Goal: Task Accomplishment & Management: Use online tool/utility

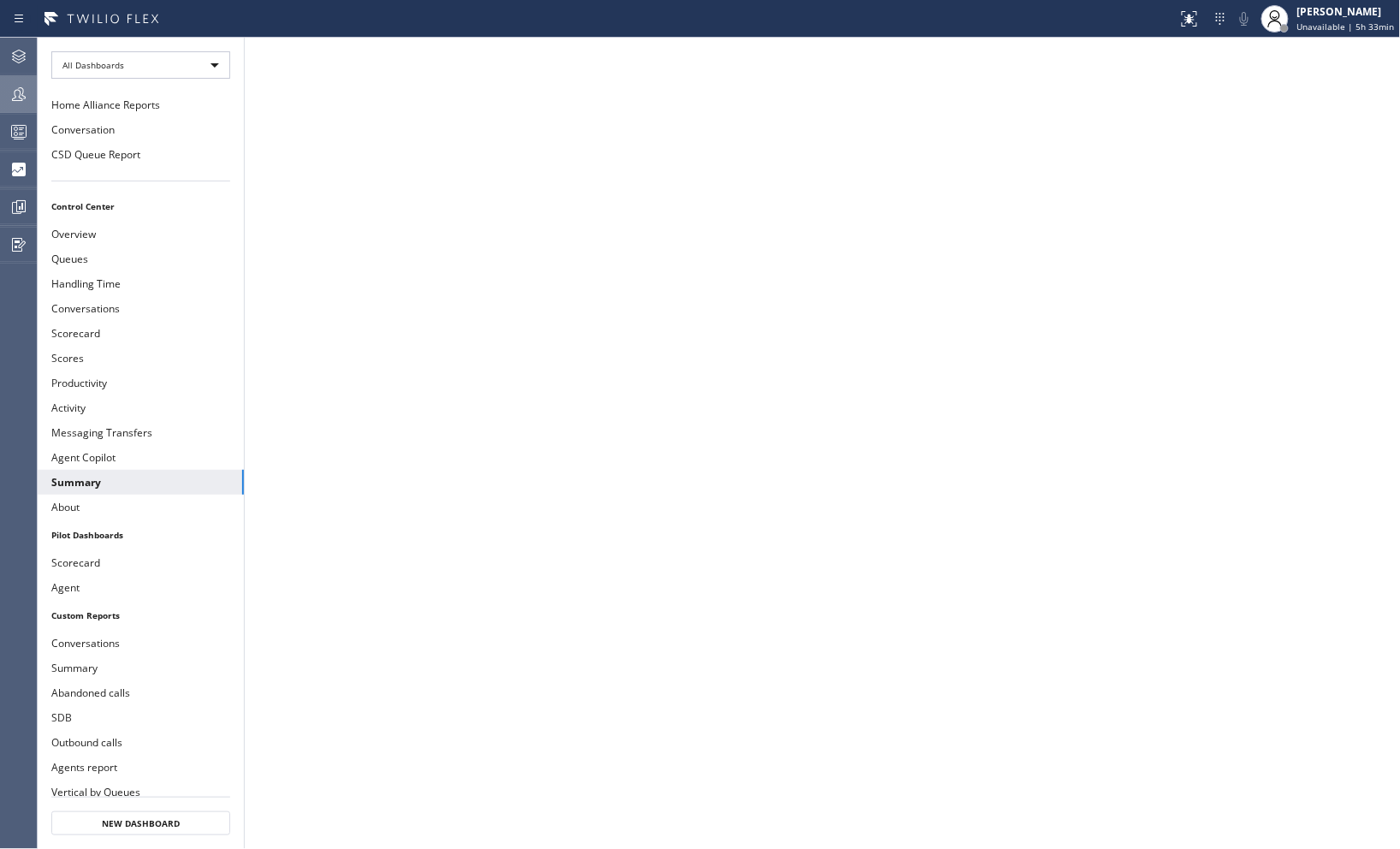
click at [20, 92] on icon at bounding box center [19, 93] width 20 height 20
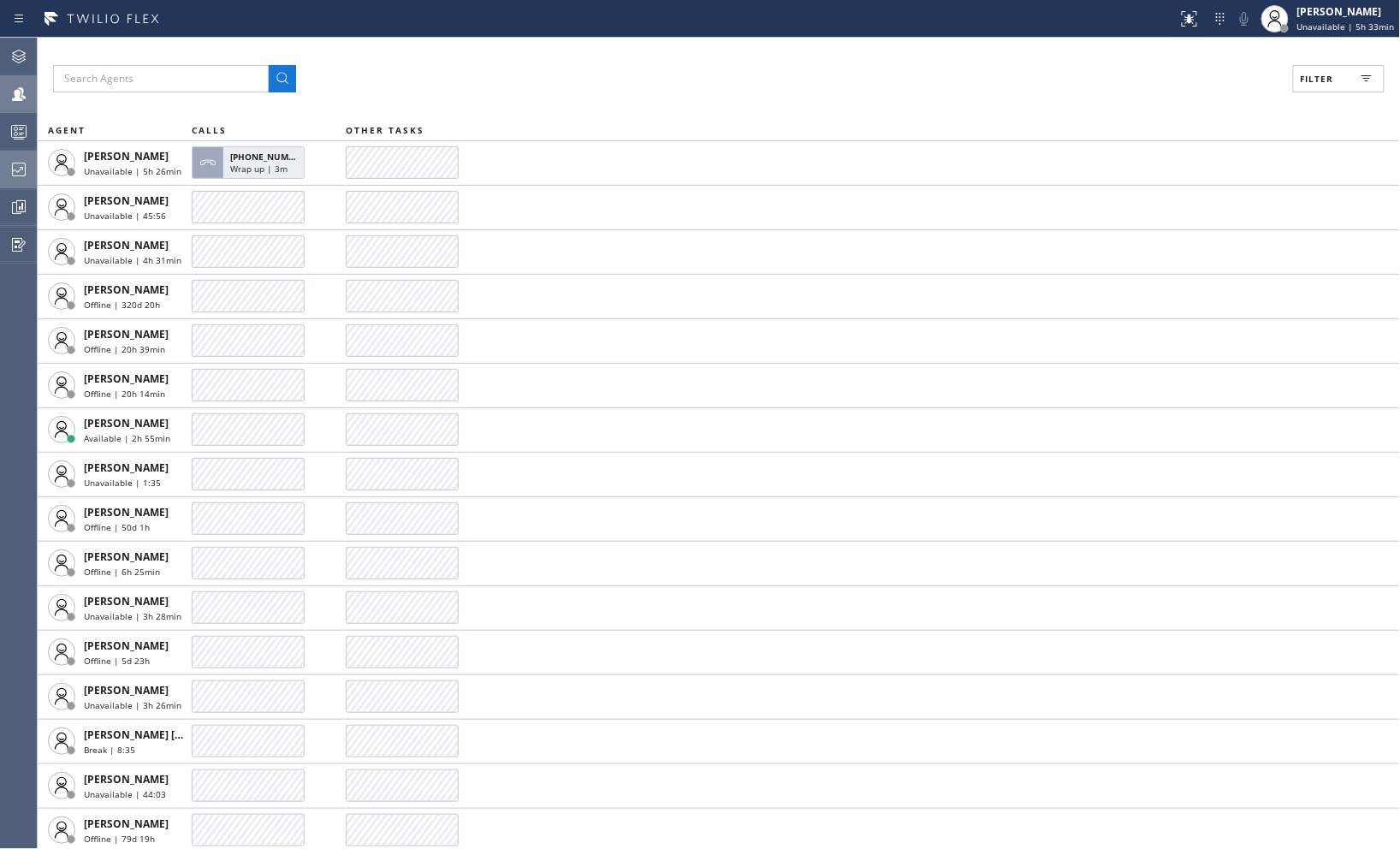
click at [14, 171] on icon at bounding box center [19, 169] width 20 height 20
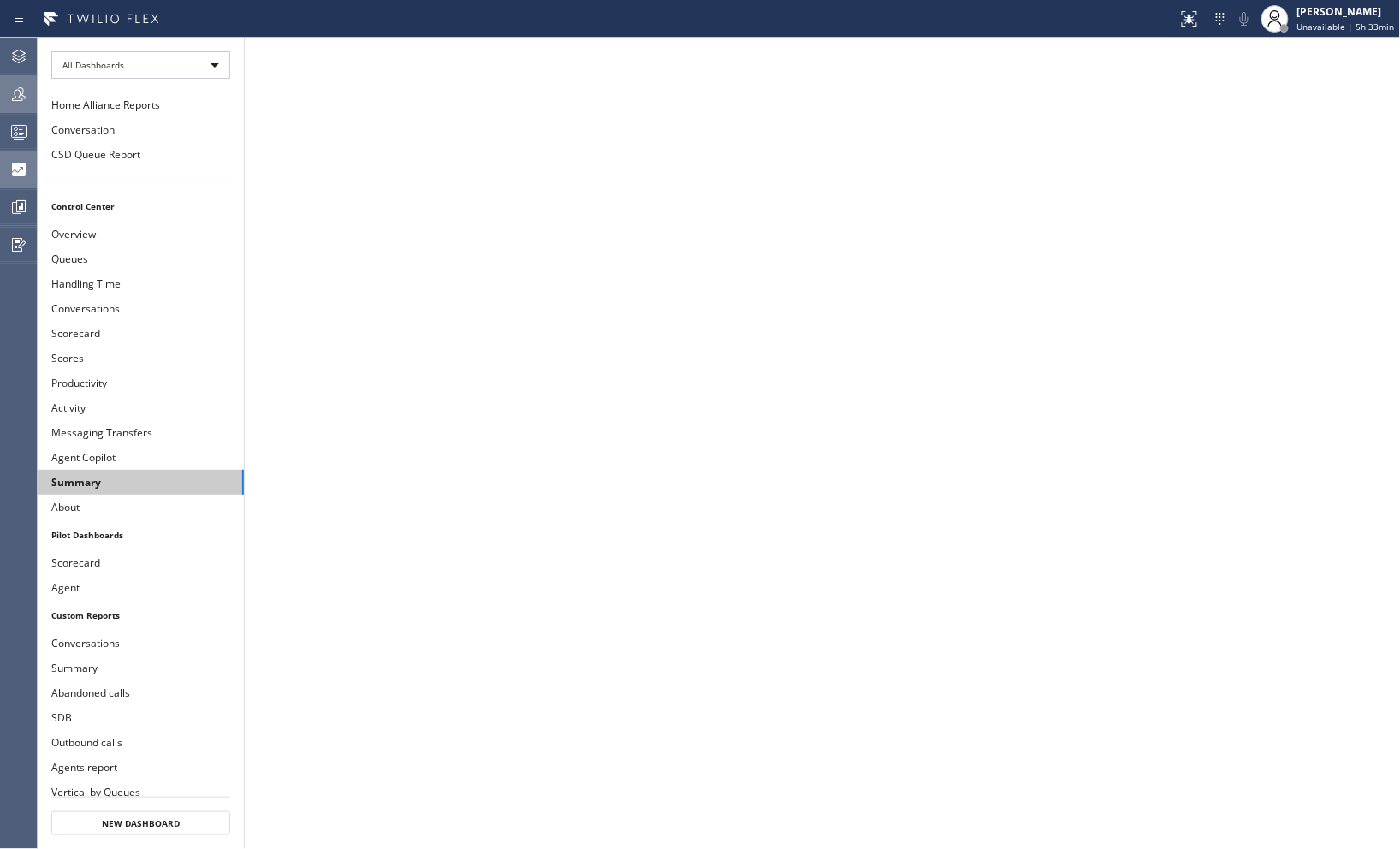
click at [127, 480] on button "Summary" at bounding box center [141, 482] width 206 height 25
click at [23, 96] on icon at bounding box center [19, 94] width 14 height 14
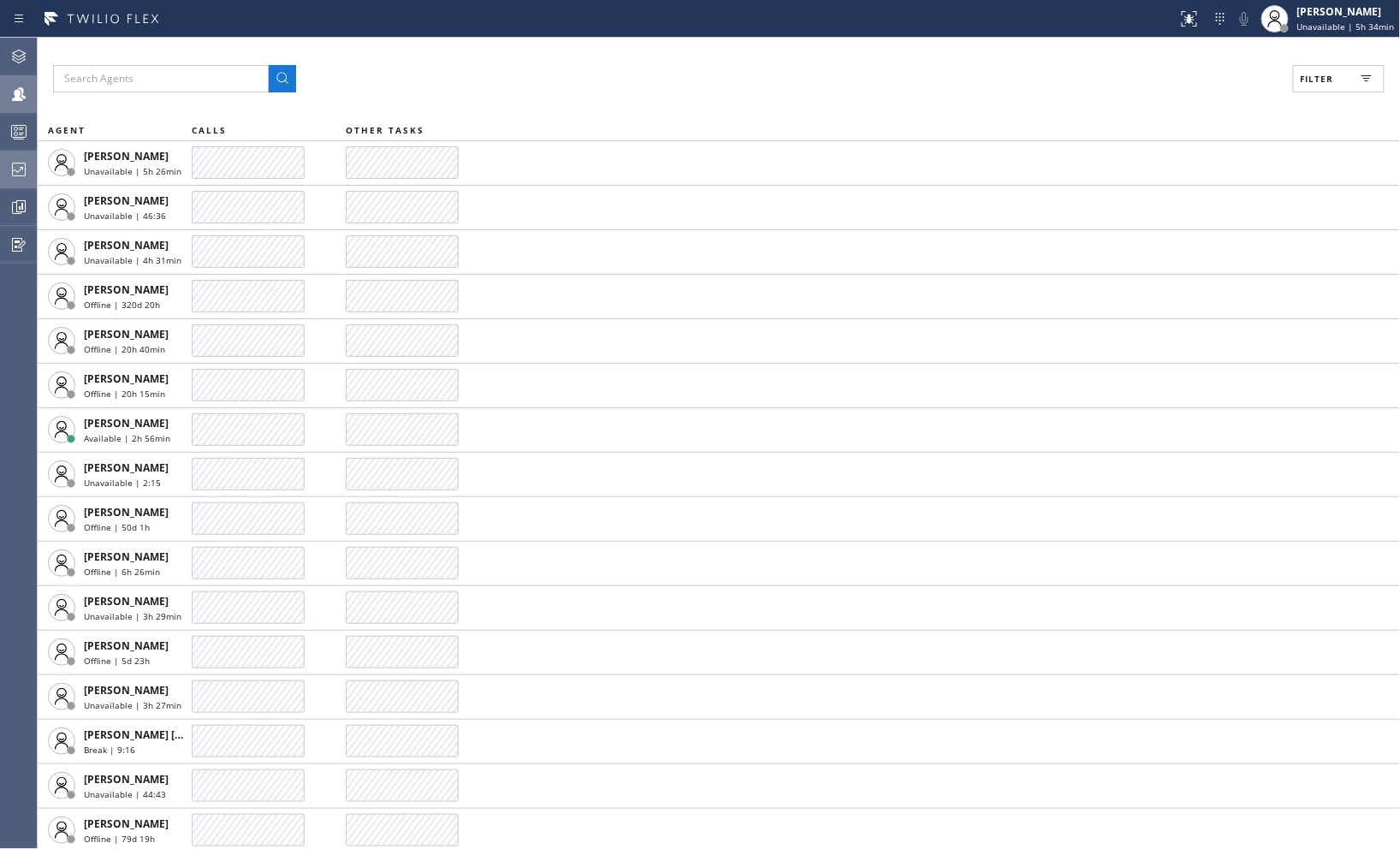
click at [1356, 78] on icon at bounding box center [1366, 78] width 20 height 20
click at [1157, 228] on input "Unavailable" at bounding box center [1151, 229] width 20 height 20
checkbox input "true"
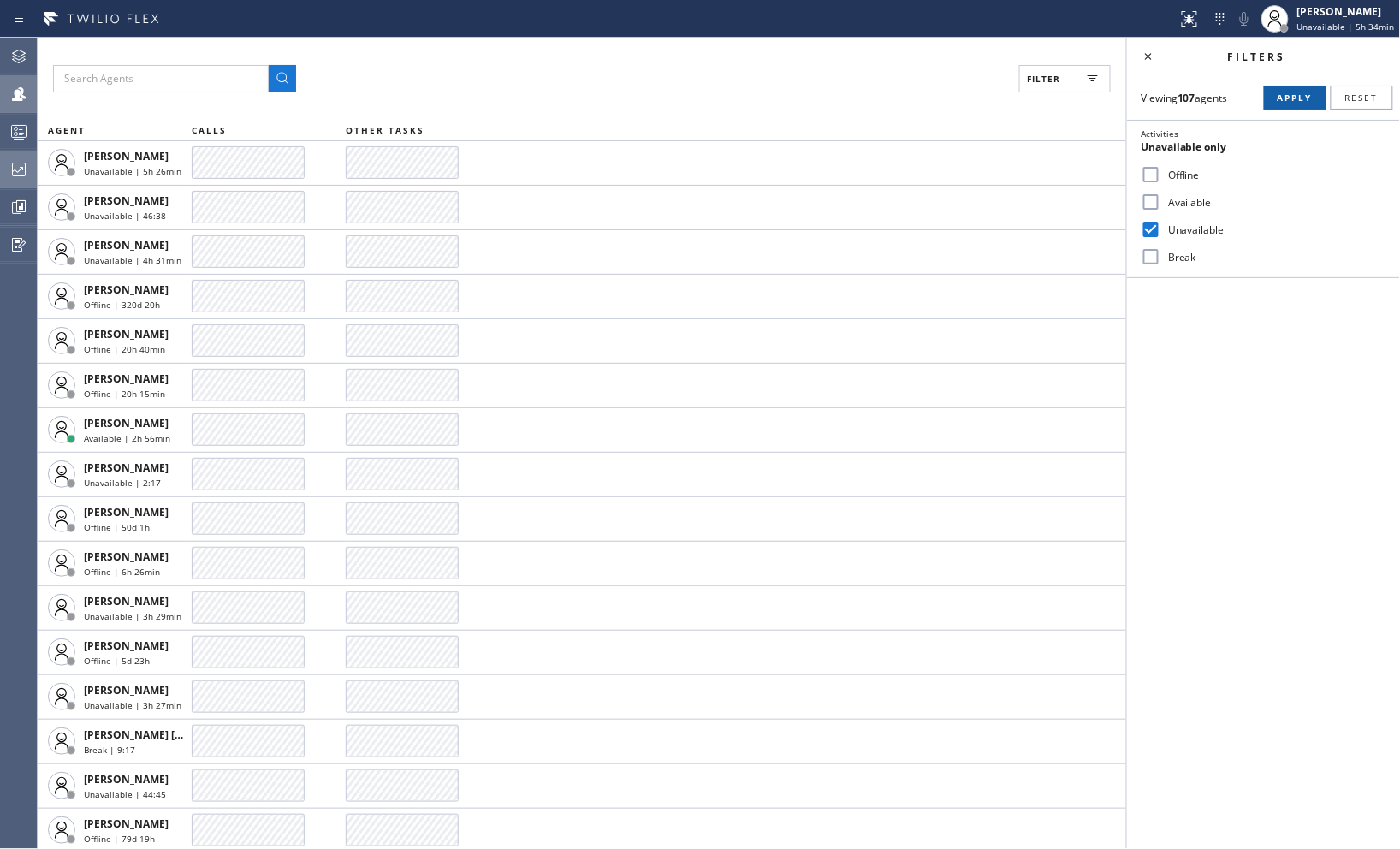
click at [1311, 89] on button "Apply" at bounding box center [1295, 97] width 63 height 24
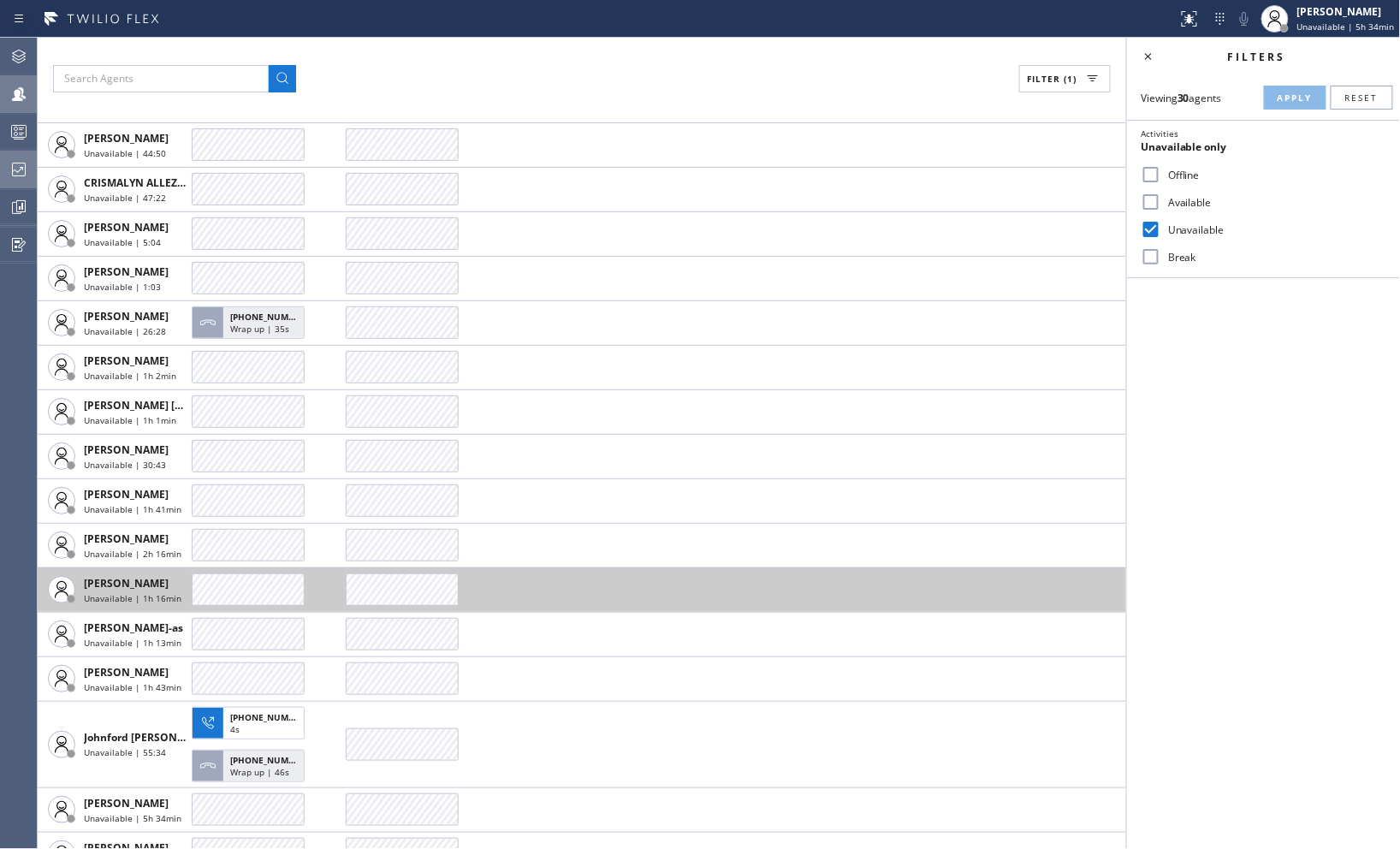
scroll to position [380, 0]
